Goal: Navigation & Orientation: Find specific page/section

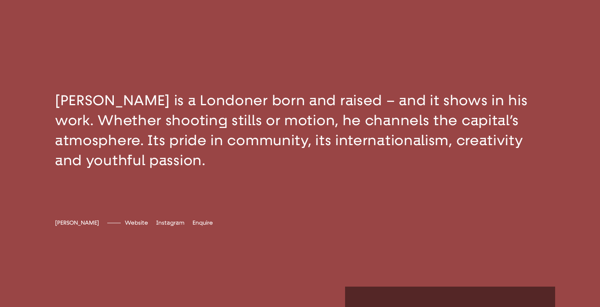
scroll to position [235, 0]
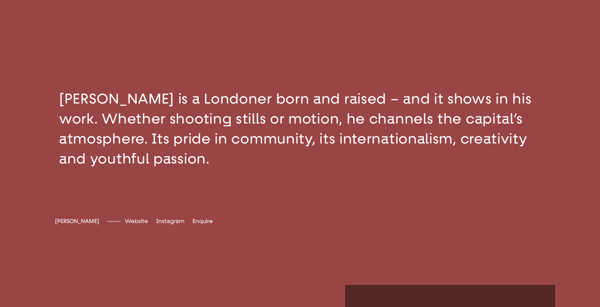
click at [245, 158] on button "button" at bounding box center [300, 128] width 600 height 145
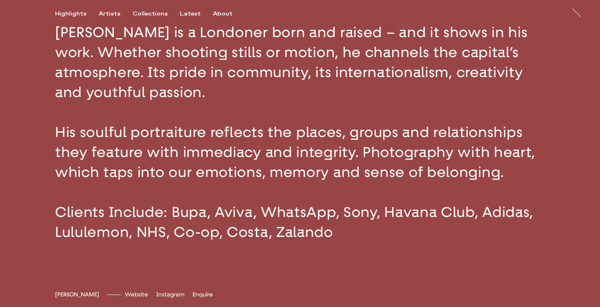
scroll to position [296, 0]
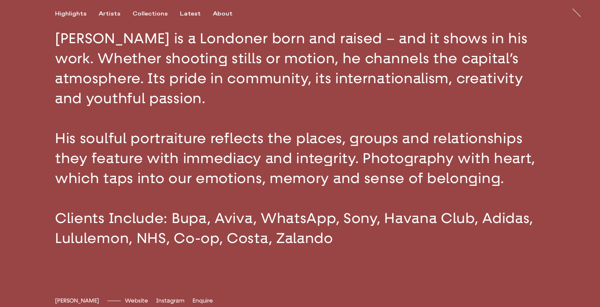
click at [213, 203] on button "button" at bounding box center [300, 138] width 600 height 285
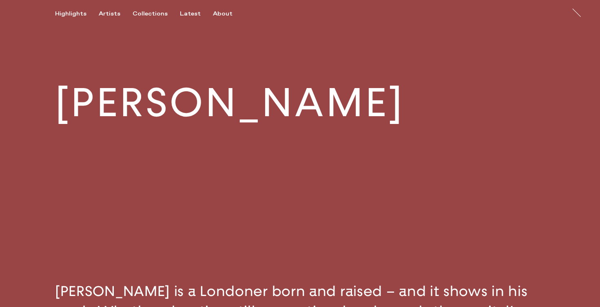
scroll to position [0, 0]
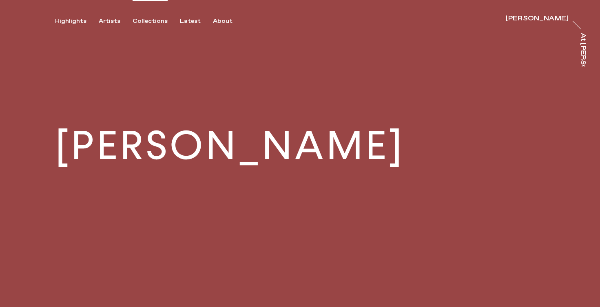
click at [151, 20] on div "Collections" at bounding box center [150, 21] width 35 height 7
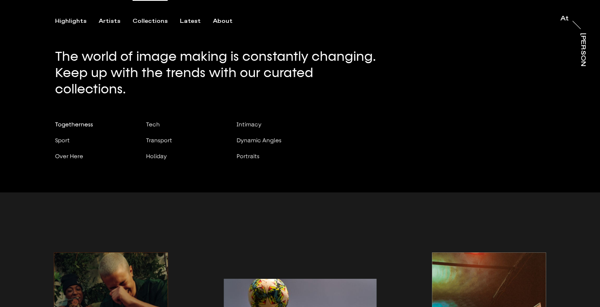
click at [82, 121] on span "Togetherness" at bounding box center [74, 124] width 38 height 7
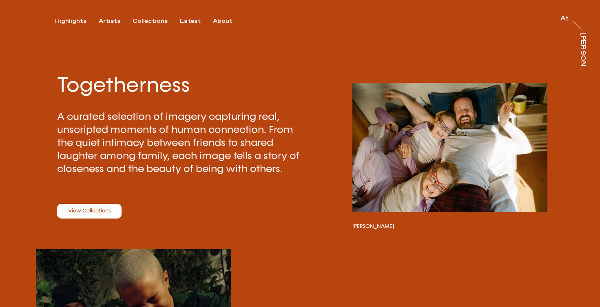
click at [95, 213] on link "View Collections" at bounding box center [89, 211] width 64 height 15
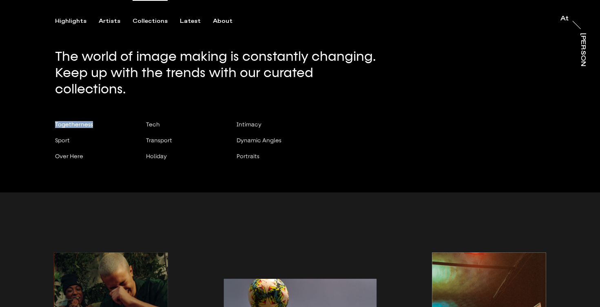
click at [62, 121] on span "Togetherness" at bounding box center [74, 124] width 38 height 7
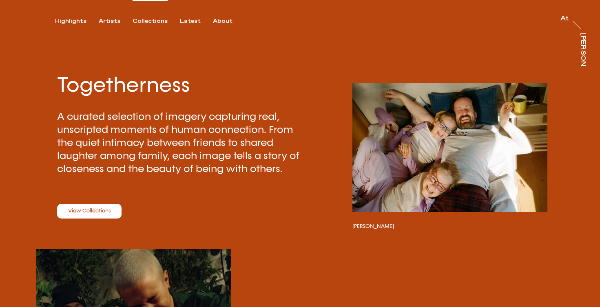
click at [149, 21] on div "Collections" at bounding box center [150, 21] width 35 height 7
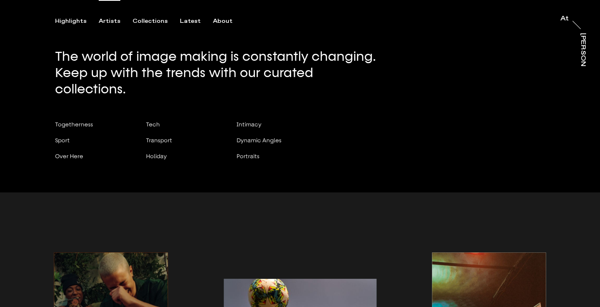
click at [111, 21] on div "Artists" at bounding box center [110, 21] width 22 height 7
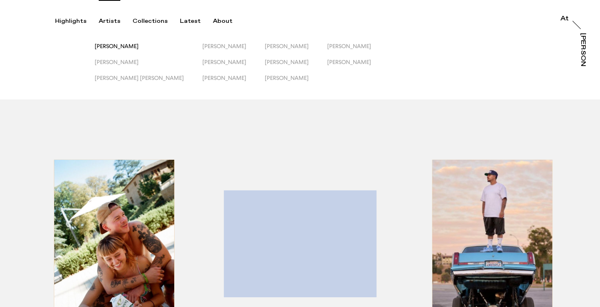
click at [123, 45] on span "[PERSON_NAME]" at bounding box center [117, 46] width 44 height 7
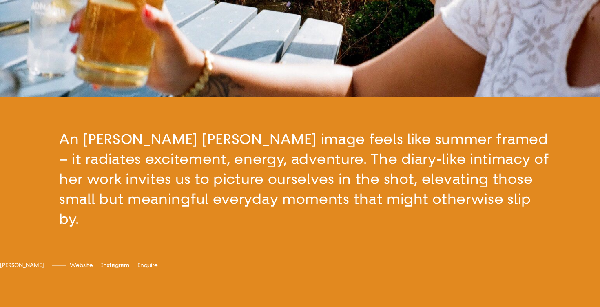
scroll to position [195, 0]
click at [263, 180] on button "button" at bounding box center [300, 178] width 600 height 165
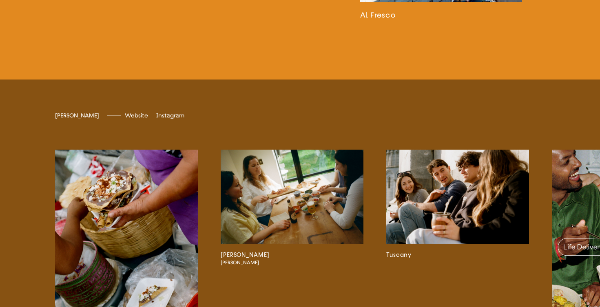
scroll to position [1644, 0]
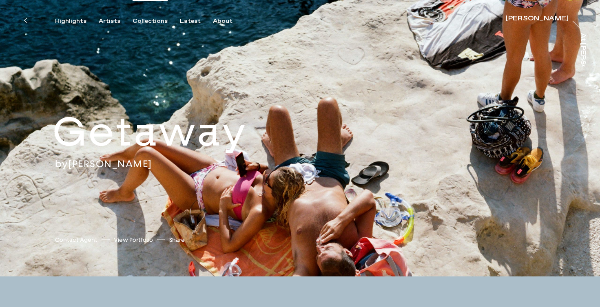
click at [140, 20] on div "Collections" at bounding box center [150, 21] width 35 height 7
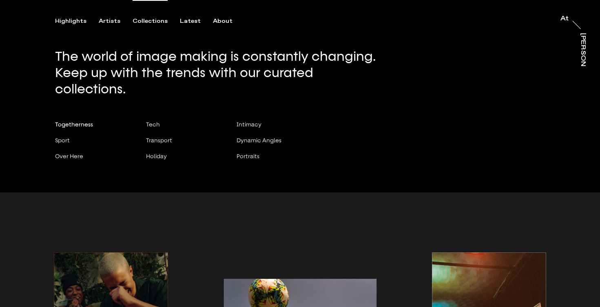
click at [82, 121] on span "Togetherness" at bounding box center [74, 124] width 38 height 7
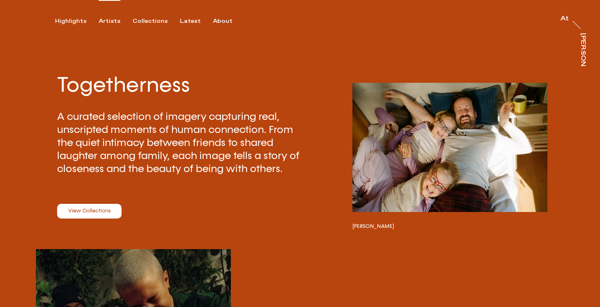
click at [106, 20] on div "Artists" at bounding box center [110, 21] width 22 height 7
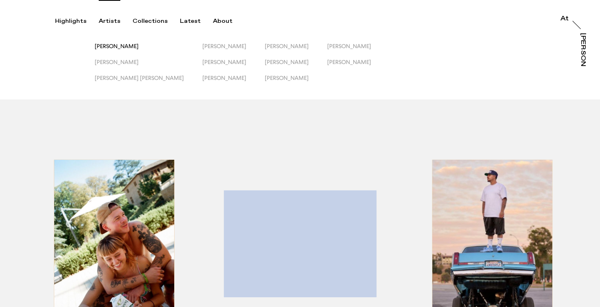
click at [117, 46] on span "[PERSON_NAME]" at bounding box center [117, 46] width 44 height 7
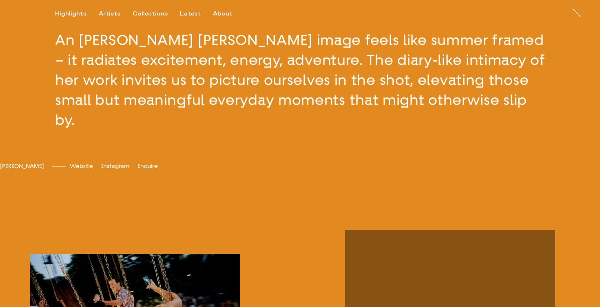
click at [214, 138] on button "button" at bounding box center [300, 80] width 600 height 165
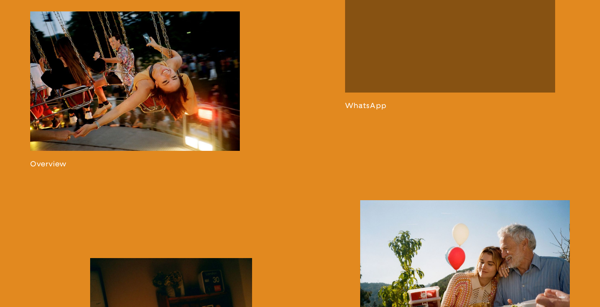
scroll to position [622, 0]
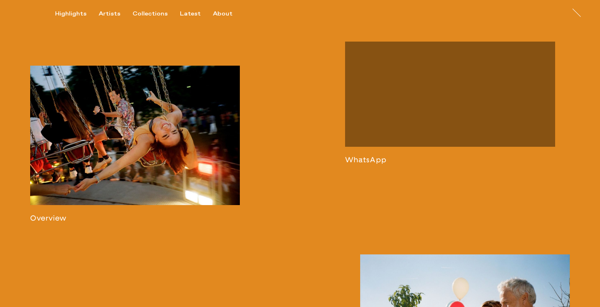
click at [141, 115] on link at bounding box center [135, 144] width 210 height 157
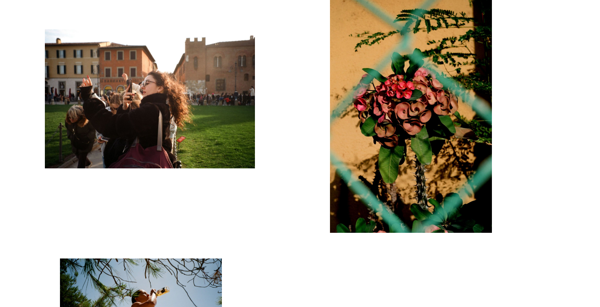
scroll to position [3234, 0]
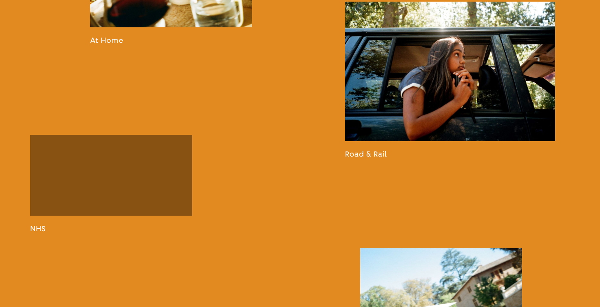
scroll to position [1012, 0]
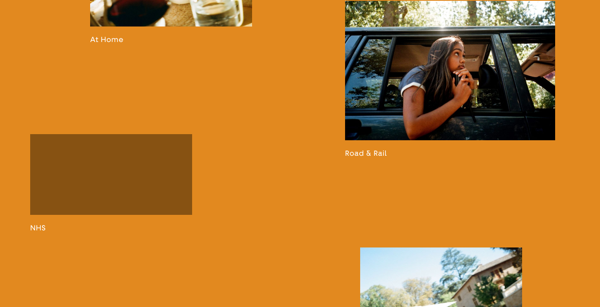
click at [422, 117] on link at bounding box center [450, 79] width 210 height 157
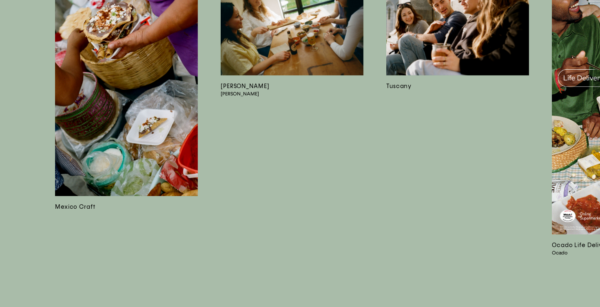
scroll to position [3957, 0]
drag, startPoint x: 96, startPoint y: 279, endPoint x: 123, endPoint y: 274, distance: 26.9
click at [123, 274] on div "[PERSON_NAME] Romain Mexico Craft [PERSON_NAME] [PERSON_NAME] Tuscany Ocado Lif…" at bounding box center [300, 75] width 600 height 465
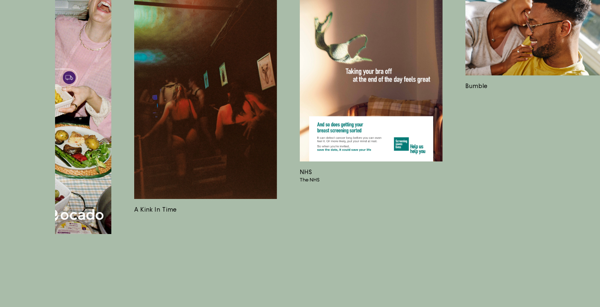
scroll to position [0, 592]
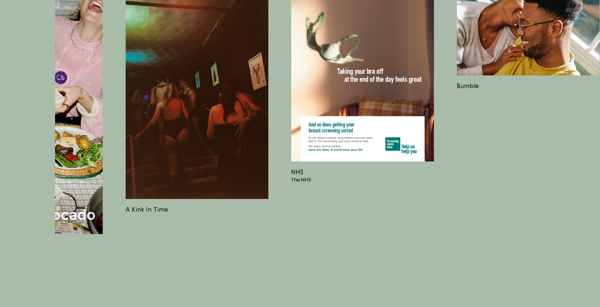
click at [289, 229] on div "Mexico Craft [PERSON_NAME] Birra Moretti Tuscany Ocado Life Delivered Ocado A K…" at bounding box center [339, 128] width 568 height 296
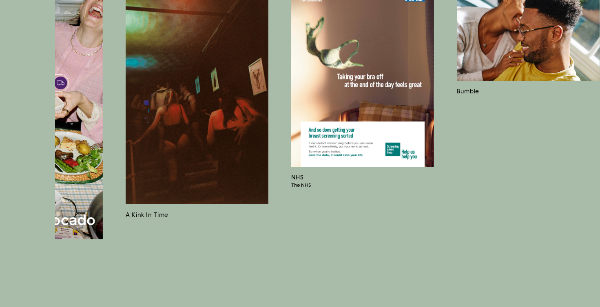
scroll to position [3998, 0]
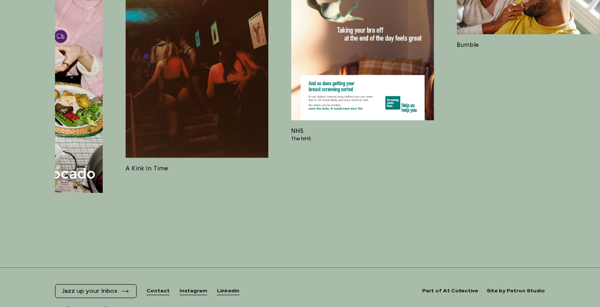
drag, startPoint x: 168, startPoint y: 237, endPoint x: 232, endPoint y: 238, distance: 63.6
click at [244, 239] on div "[PERSON_NAME] Romain Mexico Craft [PERSON_NAME] [PERSON_NAME] Tuscany Ocado Lif…" at bounding box center [300, 34] width 600 height 465
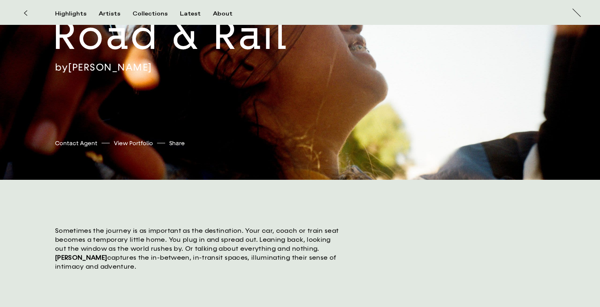
scroll to position [0, 0]
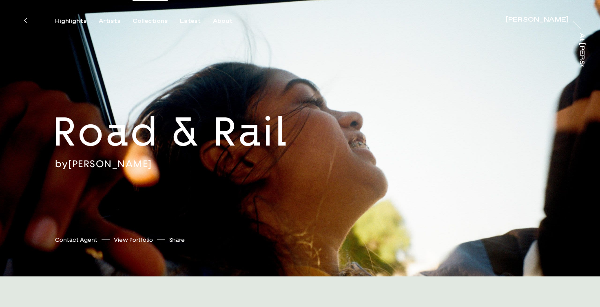
click at [139, 18] on div "Collections" at bounding box center [150, 21] width 35 height 7
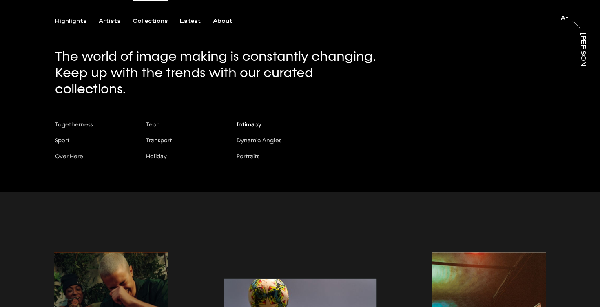
click at [254, 121] on span "Intimacy" at bounding box center [248, 124] width 25 height 7
